Goal: Task Accomplishment & Management: Manage account settings

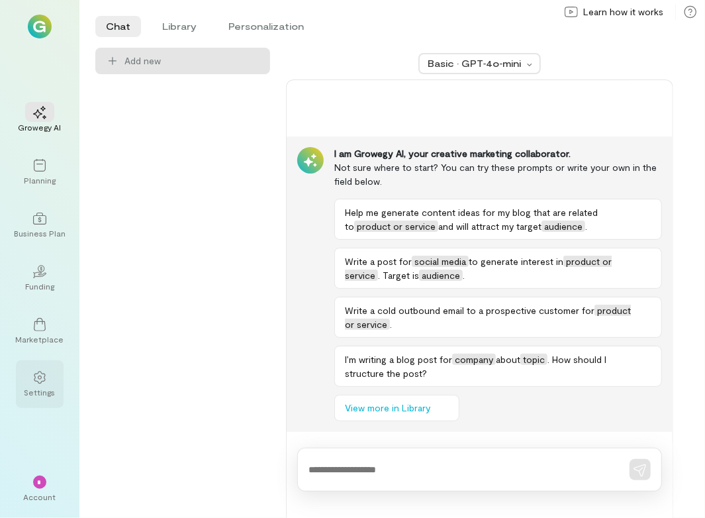
click at [43, 385] on div at bounding box center [39, 377] width 29 height 20
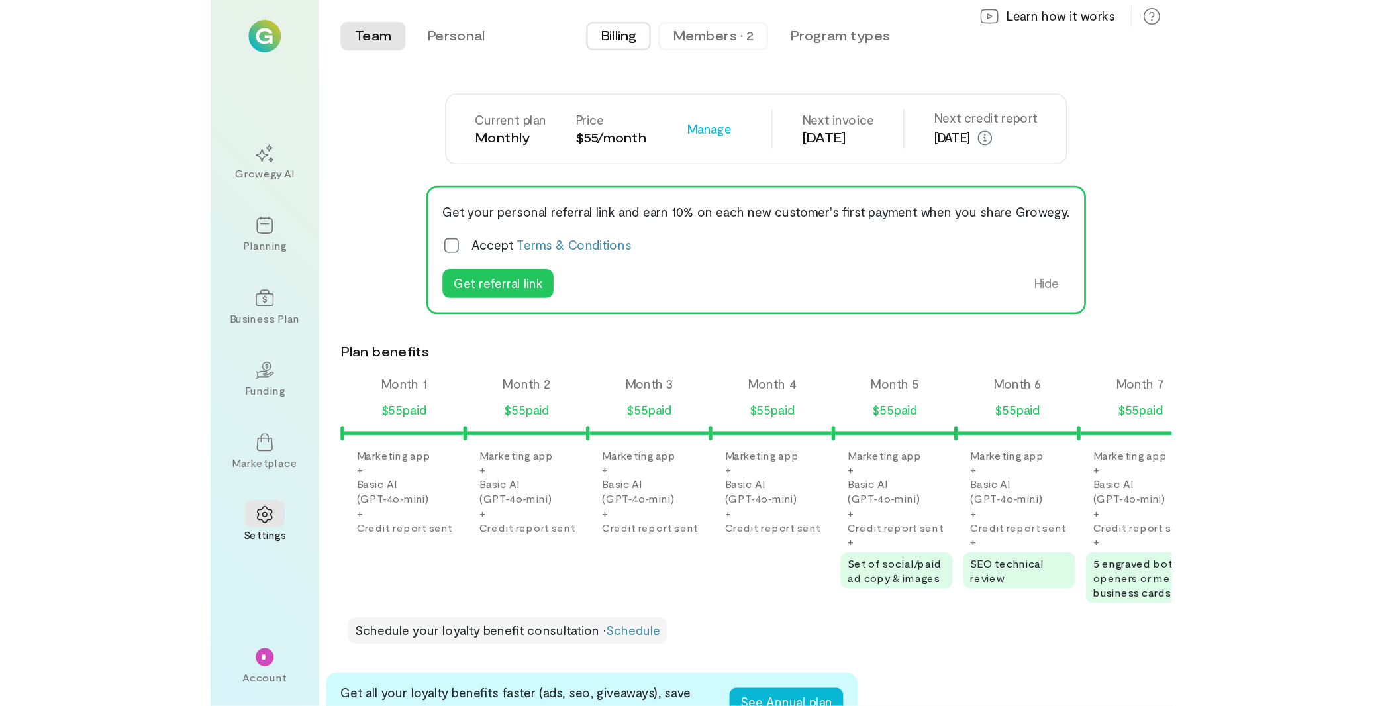
scroll to position [0, 1486]
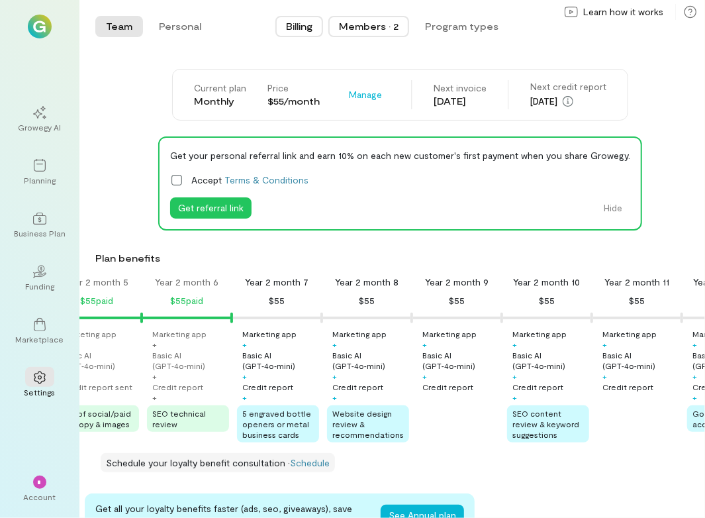
click at [375, 19] on button "Members · 2" at bounding box center [368, 26] width 81 height 21
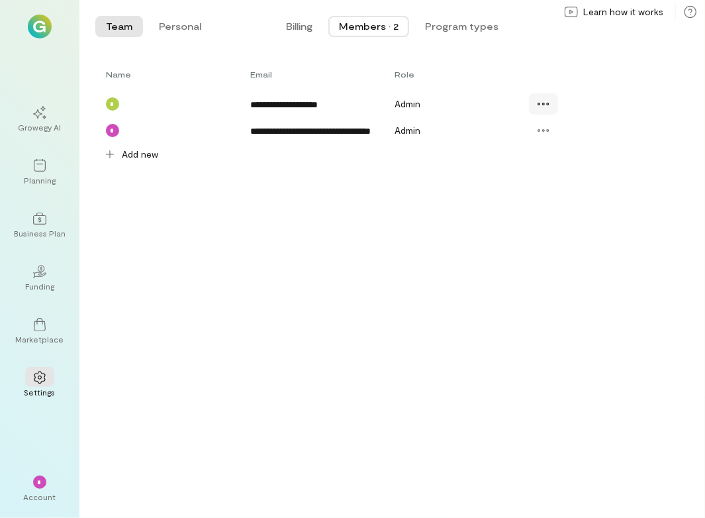
click at [546, 103] on icon at bounding box center [543, 103] width 13 height 13
click at [561, 177] on link "Resend invite" at bounding box center [582, 185] width 99 height 26
click at [34, 494] on div "Account" at bounding box center [40, 496] width 32 height 11
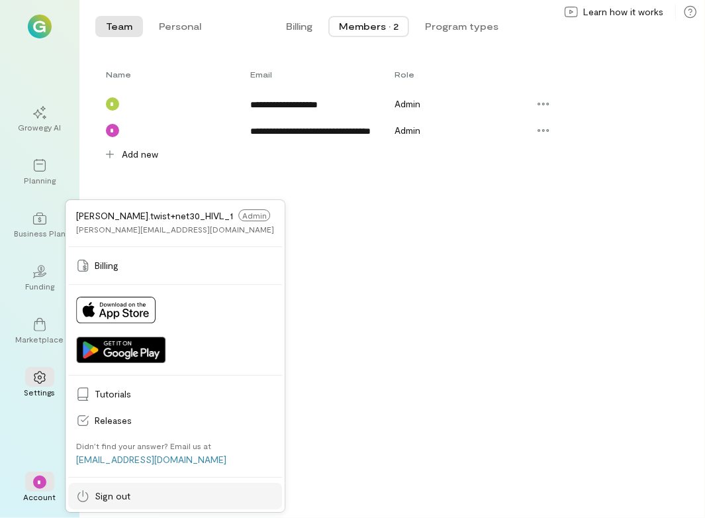
click at [112, 492] on span "Sign out" at bounding box center [184, 495] width 179 height 13
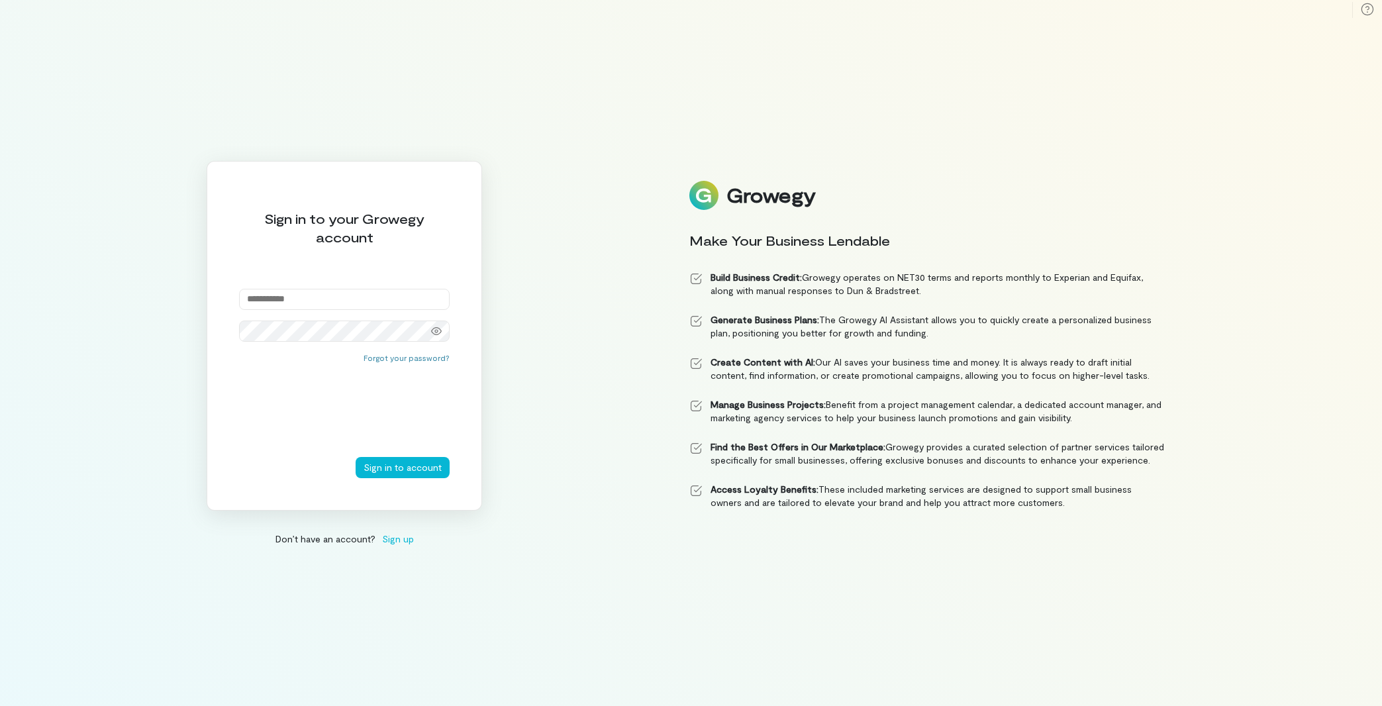
click at [311, 300] on input "email" at bounding box center [344, 299] width 211 height 21
type input "**********"
click at [400, 464] on button "Sign in to account" at bounding box center [403, 467] width 94 height 21
